Goal: Navigation & Orientation: Find specific page/section

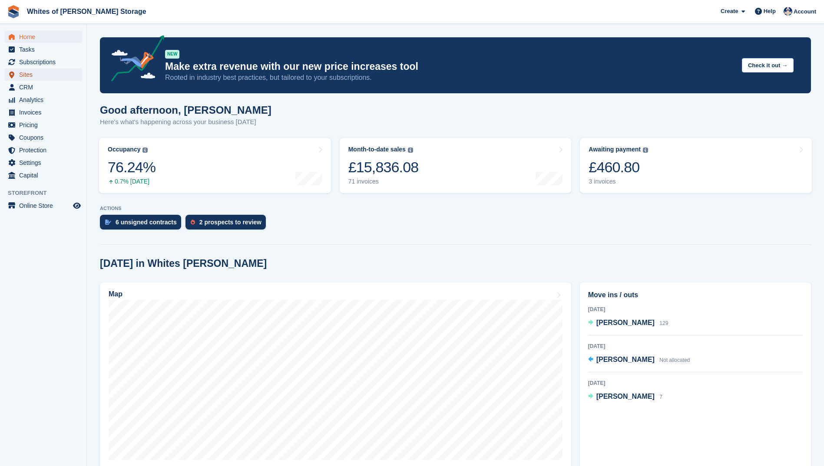
click at [32, 74] on span "Sites" at bounding box center [45, 75] width 52 height 12
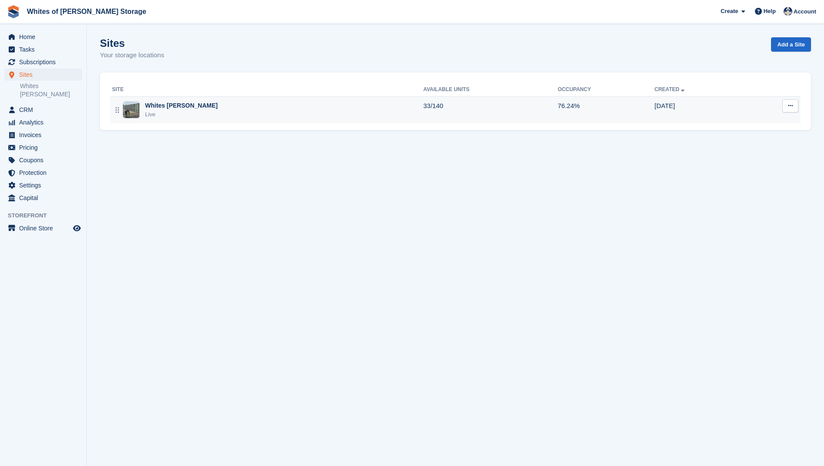
click at [162, 109] on div "Whites [PERSON_NAME]" at bounding box center [181, 105] width 73 height 9
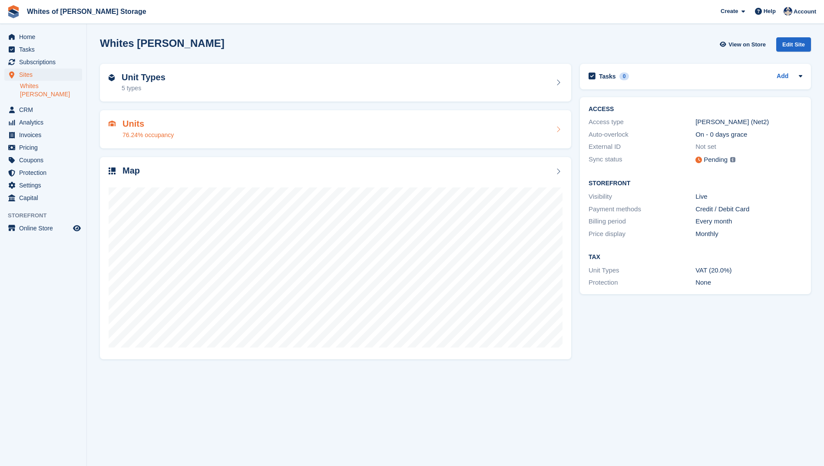
click at [164, 126] on h2 "Units" at bounding box center [147, 124] width 51 height 10
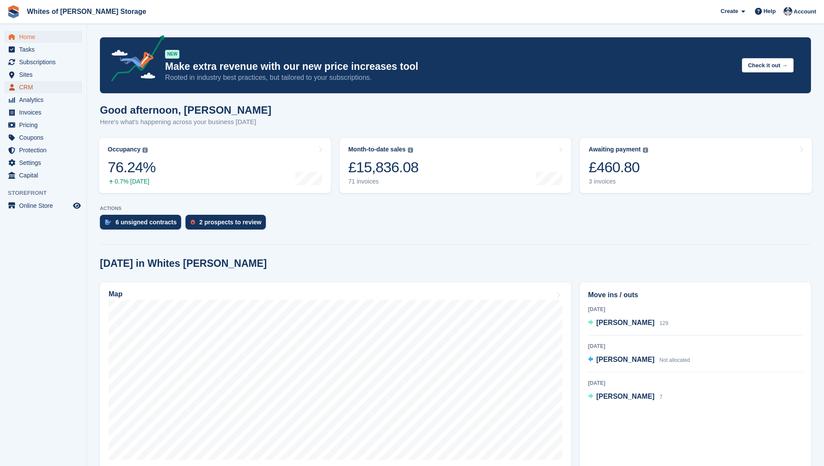
click at [31, 89] on span "CRM" at bounding box center [45, 87] width 52 height 12
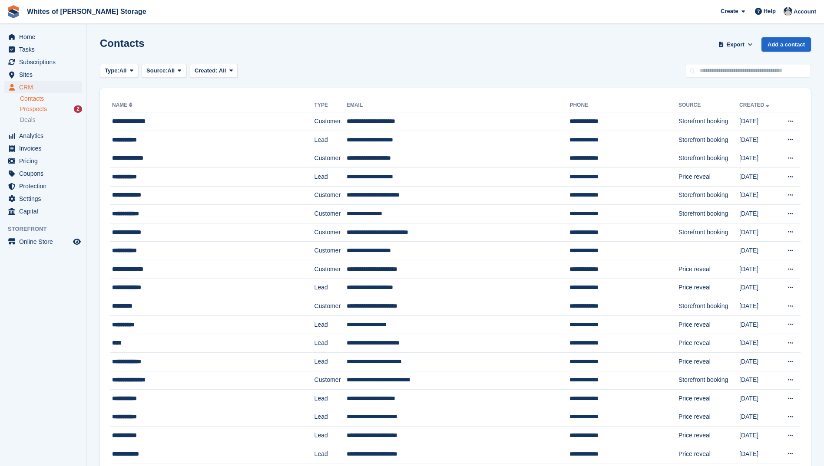
click at [35, 110] on span "Prospects" at bounding box center [33, 109] width 27 height 8
